Goal: Navigation & Orientation: Find specific page/section

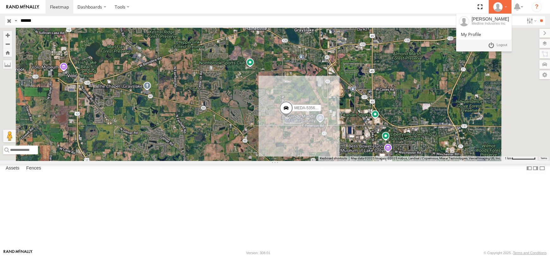
click at [506, 7] on div at bounding box center [500, 6] width 18 height 9
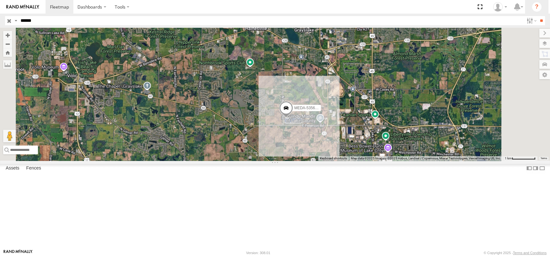
click at [526, 6] on li "?" at bounding box center [536, 7] width 23 height 14
click at [522, 6] on icon at bounding box center [517, 7] width 11 height 8
click at [534, 6] on icon "?" at bounding box center [537, 7] width 10 height 10
click at [101, 5] on label "Dashboards" at bounding box center [91, 7] width 37 height 14
click at [102, 16] on span at bounding box center [94, 19] width 32 height 6
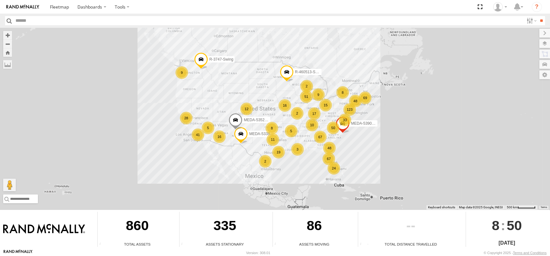
click at [232, 232] on div "335" at bounding box center [225, 227] width 91 height 30
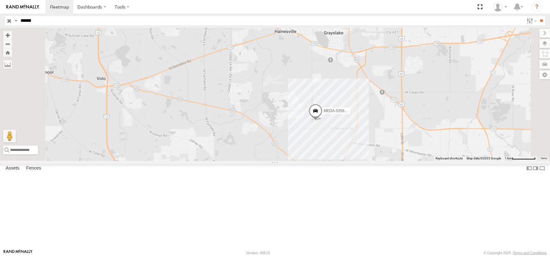
click at [0, 0] on span "Basemaps" at bounding box center [0, 0] width 0 height 0
click at [0, 0] on span "Satellite" at bounding box center [0, 0] width 0 height 0
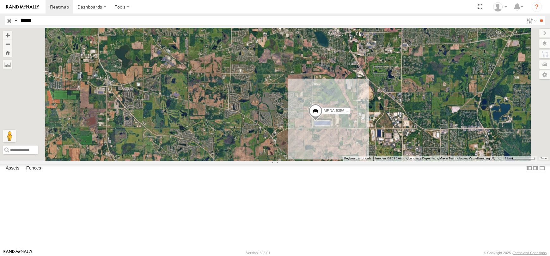
click at [0, 0] on span "Satellite + Roadmap" at bounding box center [0, 0] width 0 height 0
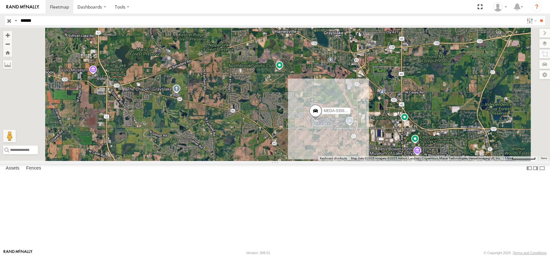
click at [0, 0] on span "Night" at bounding box center [0, 0] width 0 height 0
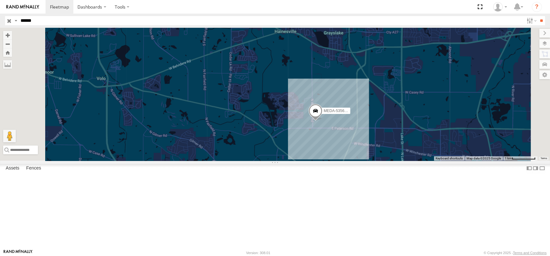
click at [0, 0] on span "Night" at bounding box center [0, 0] width 0 height 0
click at [0, 0] on span "Satellite + Roadmap" at bounding box center [0, 0] width 0 height 0
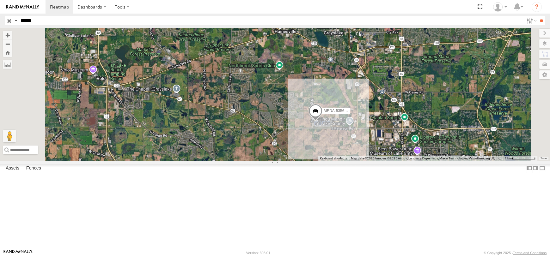
click at [0, 0] on div "Grayscale" at bounding box center [0, 0] width 0 height 0
click at [0, 0] on span "Grayscale" at bounding box center [0, 0] width 0 height 0
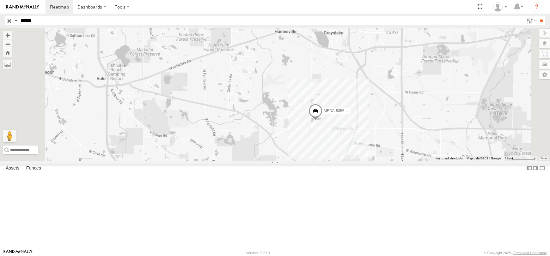
click at [0, 0] on span "Default" at bounding box center [0, 0] width 0 height 0
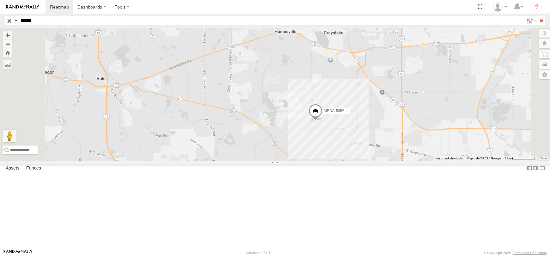
click at [0, 0] on div "Satellite + Roadmap" at bounding box center [0, 0] width 0 height 0
click at [0, 0] on span "Satellite + Roadmap" at bounding box center [0, 0] width 0 height 0
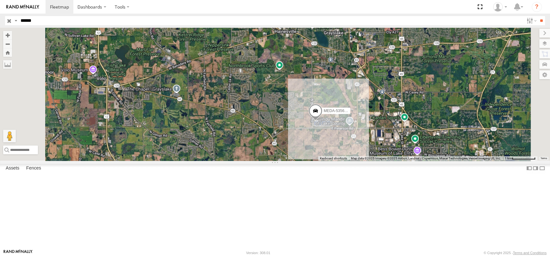
click at [0, 0] on span "Terrain" at bounding box center [0, 0] width 0 height 0
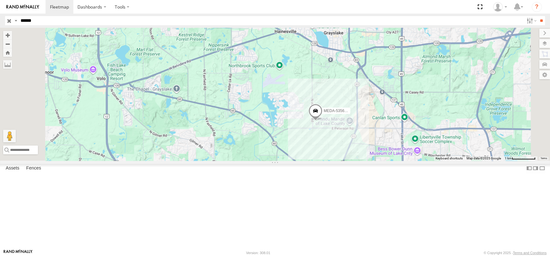
click at [0, 0] on span "Roadmap" at bounding box center [0, 0] width 0 height 0
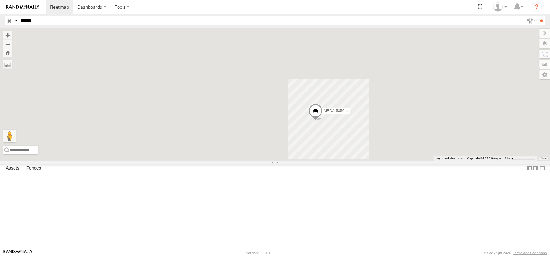
click at [0, 0] on span "Satellite + Roadmap" at bounding box center [0, 0] width 0 height 0
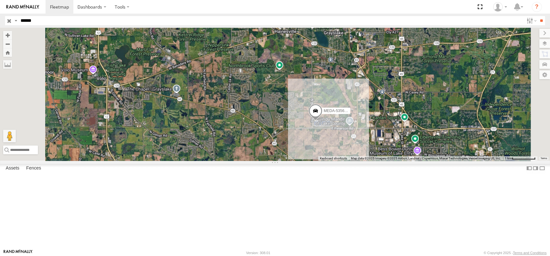
click at [0, 0] on span "Fences" at bounding box center [0, 0] width 0 height 0
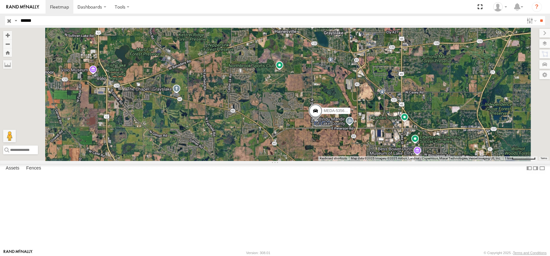
click at [0, 0] on span "Fences" at bounding box center [0, 0] width 0 height 0
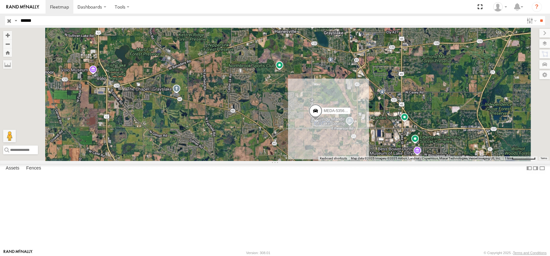
click at [0, 0] on span "Assets" at bounding box center [0, 0] width 0 height 0
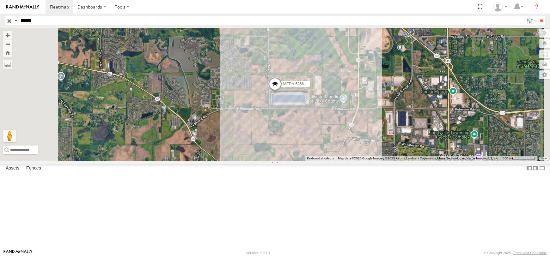
click at [0, 0] on span "Traffic" at bounding box center [0, 0] width 0 height 0
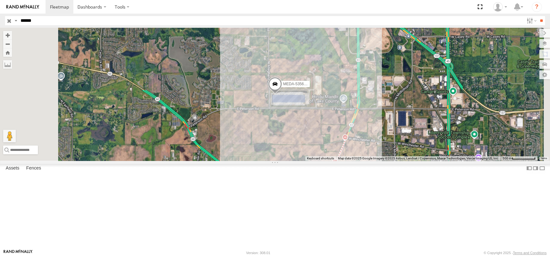
click at [0, 0] on span "Traffic" at bounding box center [0, 0] width 0 height 0
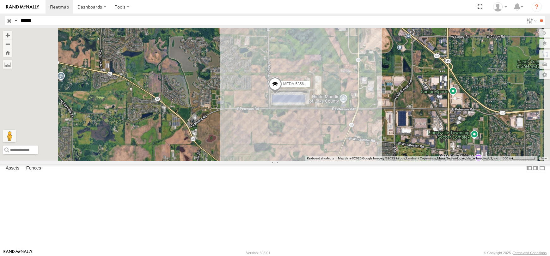
click at [0, 0] on span "Transit" at bounding box center [0, 0] width 0 height 0
